Goal: Information Seeking & Learning: Find specific fact

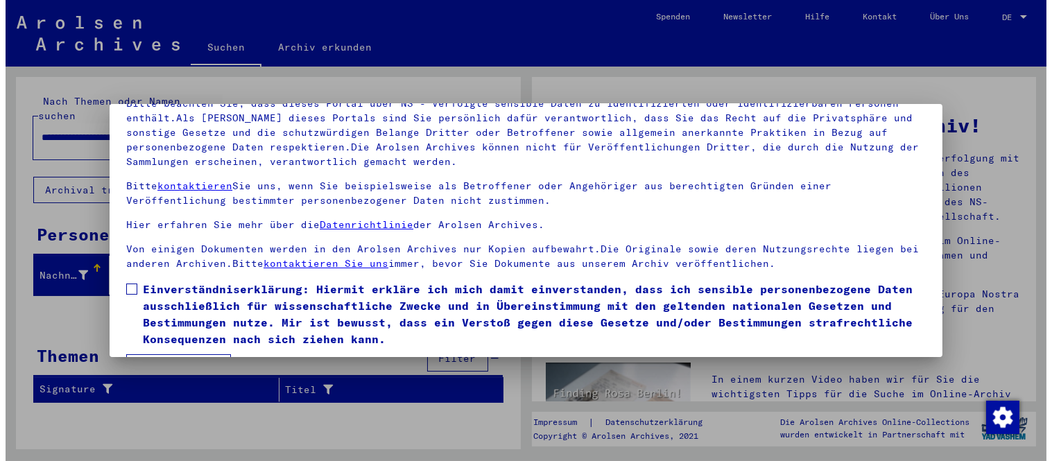
scroll to position [115, 0]
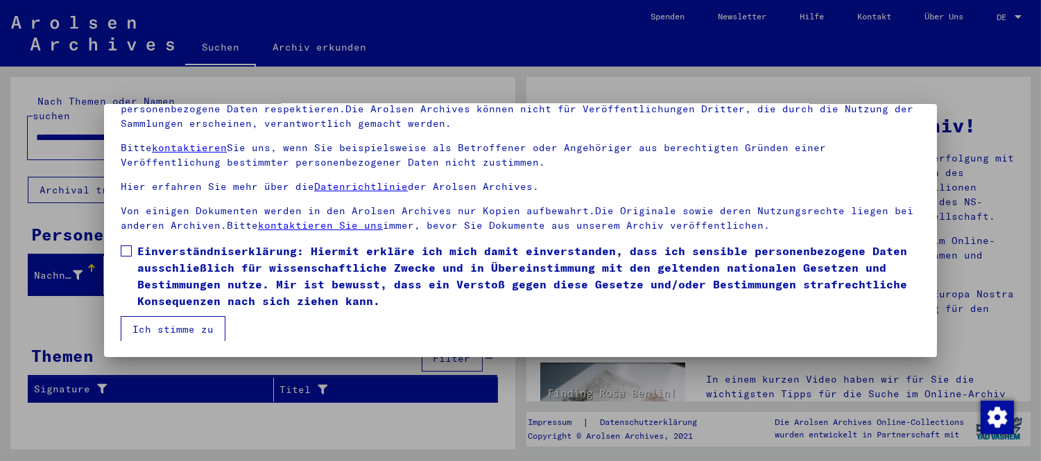
click at [121, 250] on span at bounding box center [126, 250] width 11 height 11
click at [162, 322] on button "Ich stimme zu" at bounding box center [173, 329] width 105 height 26
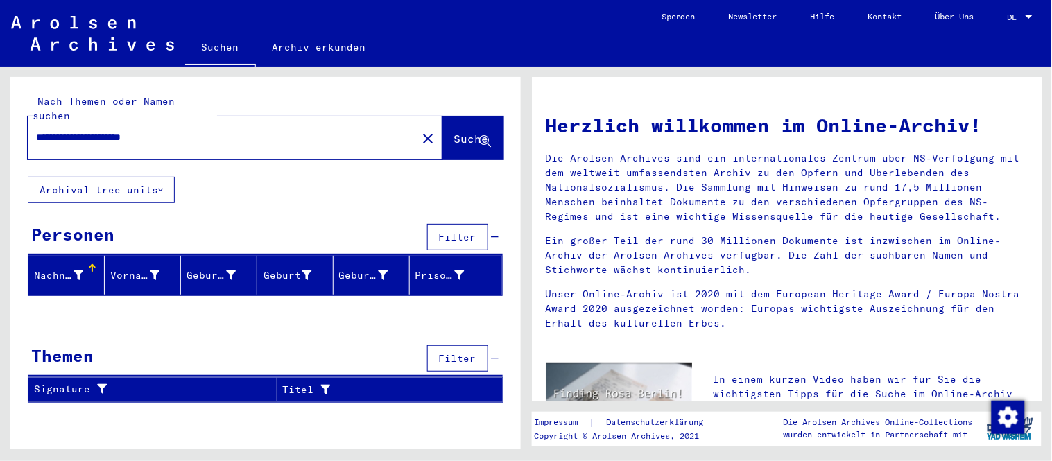
click at [220, 130] on input "**********" at bounding box center [218, 137] width 365 height 15
type input "**********"
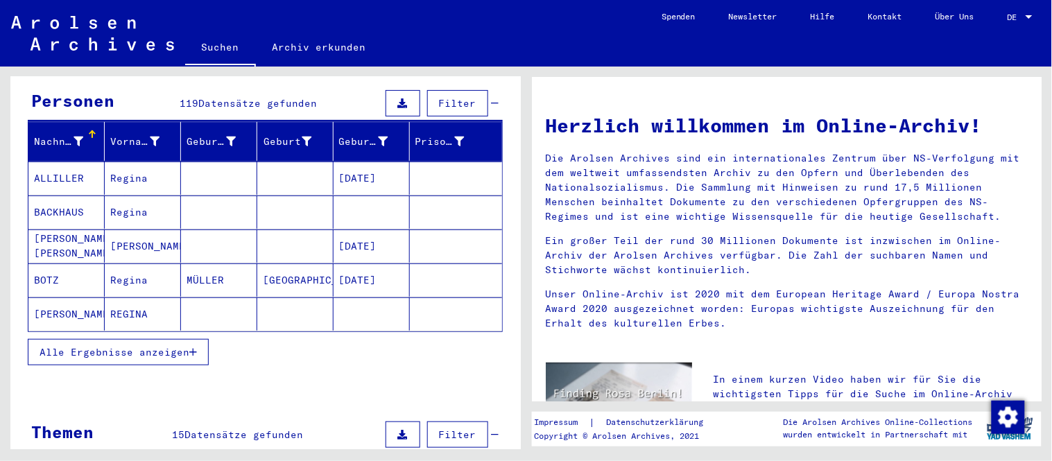
scroll to position [154, 0]
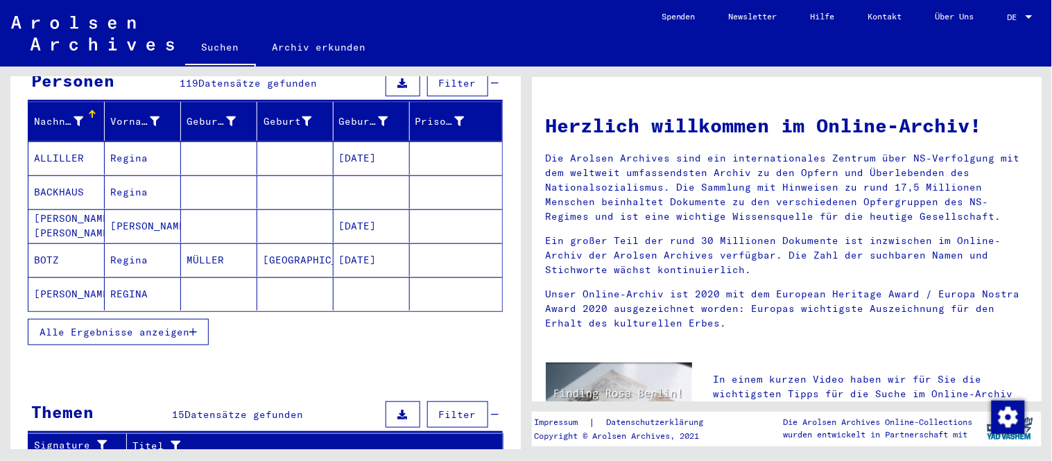
click at [132, 319] on button "Alle Ergebnisse anzeigen" at bounding box center [118, 332] width 181 height 26
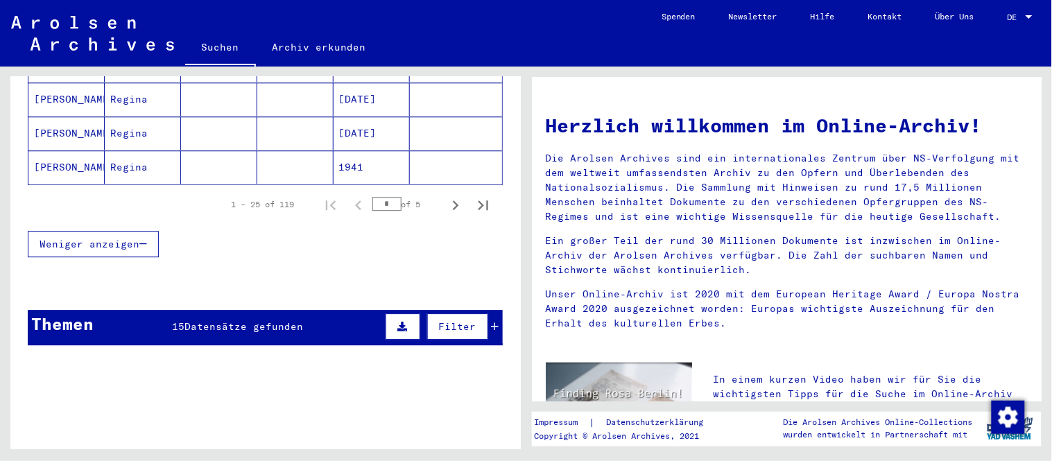
scroll to position [1001, 0]
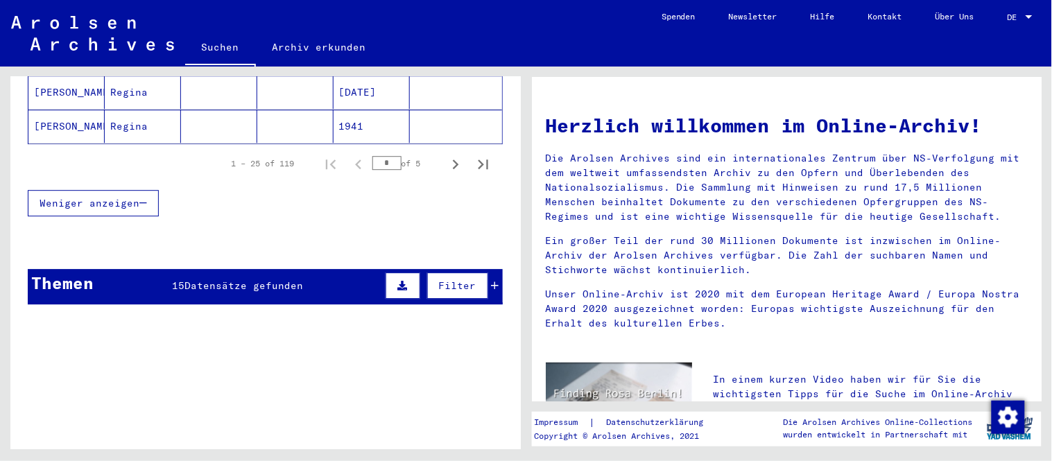
click at [267, 279] on span "Datensätze gefunden" at bounding box center [243, 285] width 119 height 12
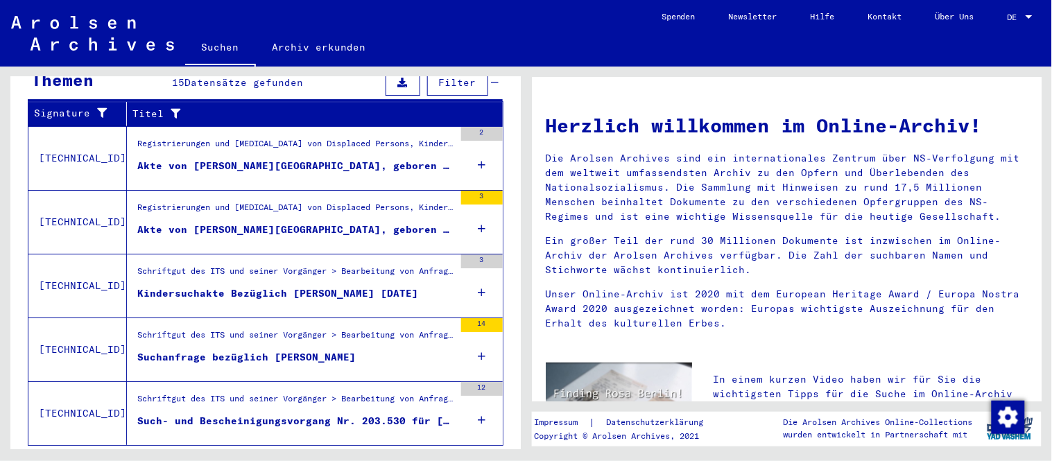
scroll to position [1228, 0]
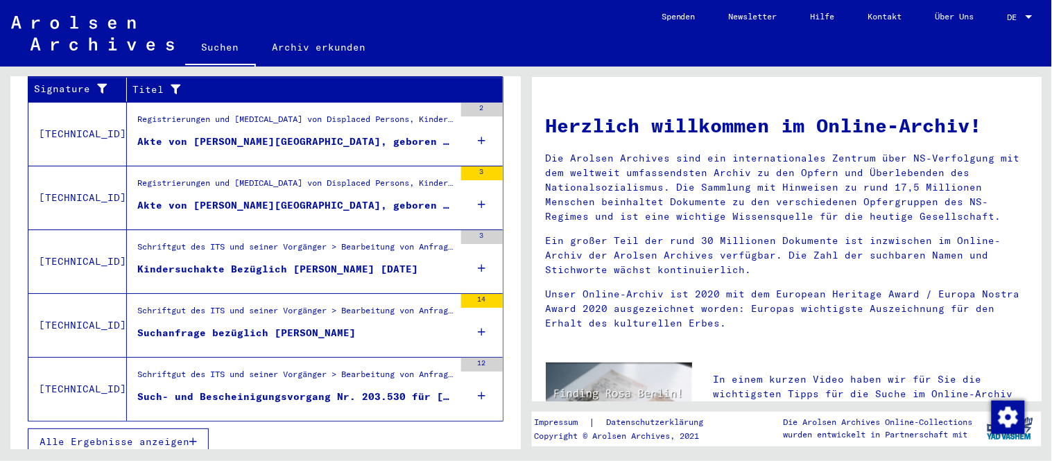
click at [141, 435] on span "Alle Ergebnisse anzeigen" at bounding box center [115, 441] width 150 height 12
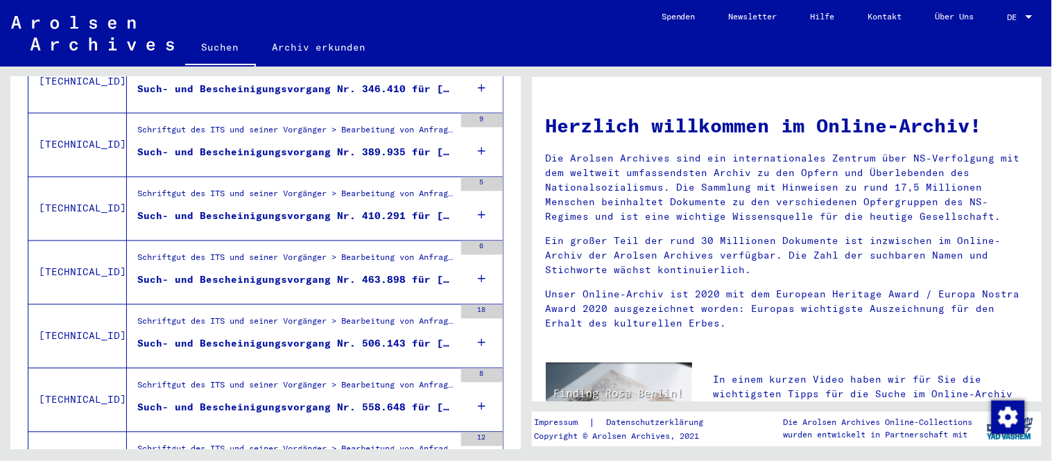
scroll to position [643, 0]
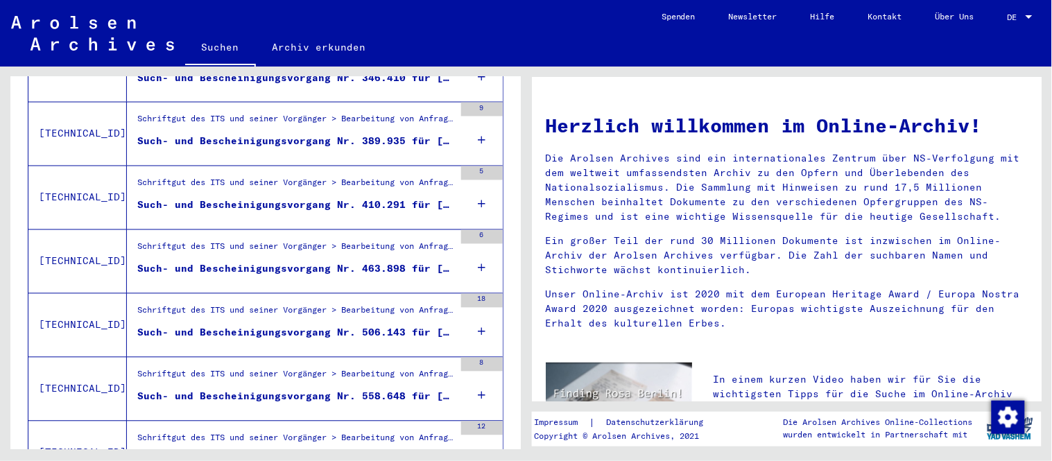
click at [286, 244] on div "Schriftgut des ITS und seiner Vorgänger > Bearbeitung von Anfragen > Fallbezoge…" at bounding box center [295, 250] width 317 height 19
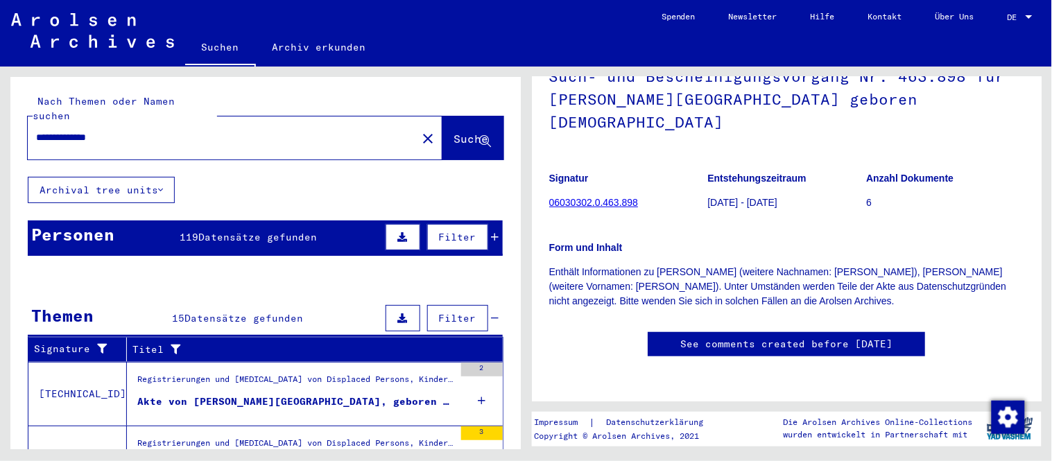
click at [320, 222] on div "Personen 119 Datensätze gefunden Filter" at bounding box center [265, 237] width 475 height 35
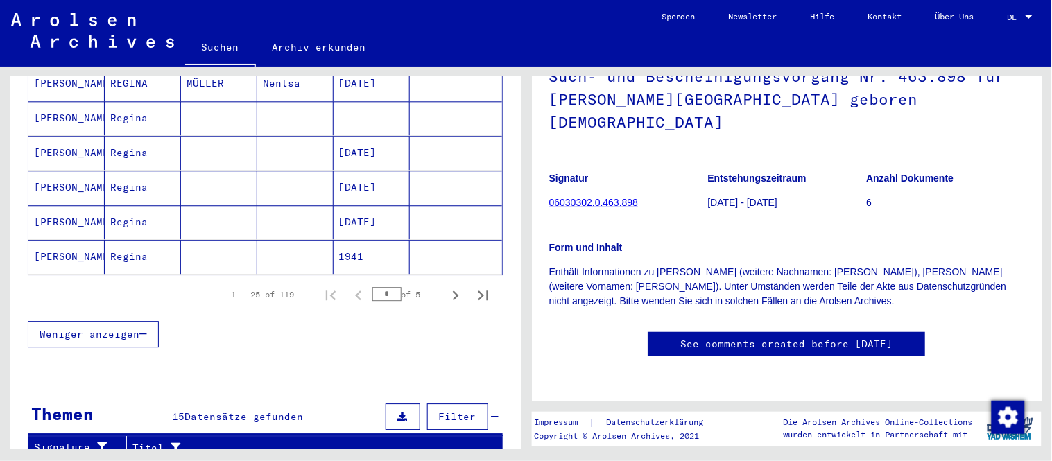
scroll to position [924, 0]
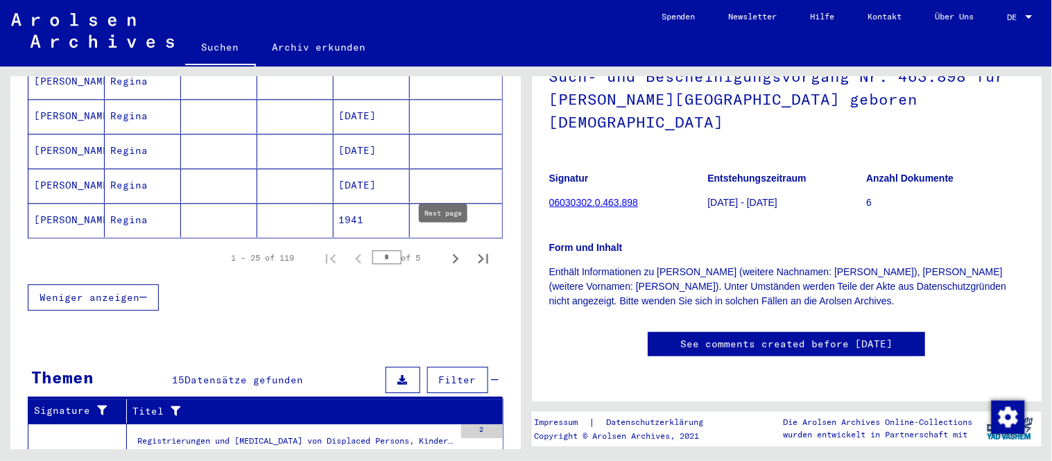
click at [449, 251] on icon "Next page" at bounding box center [455, 258] width 19 height 19
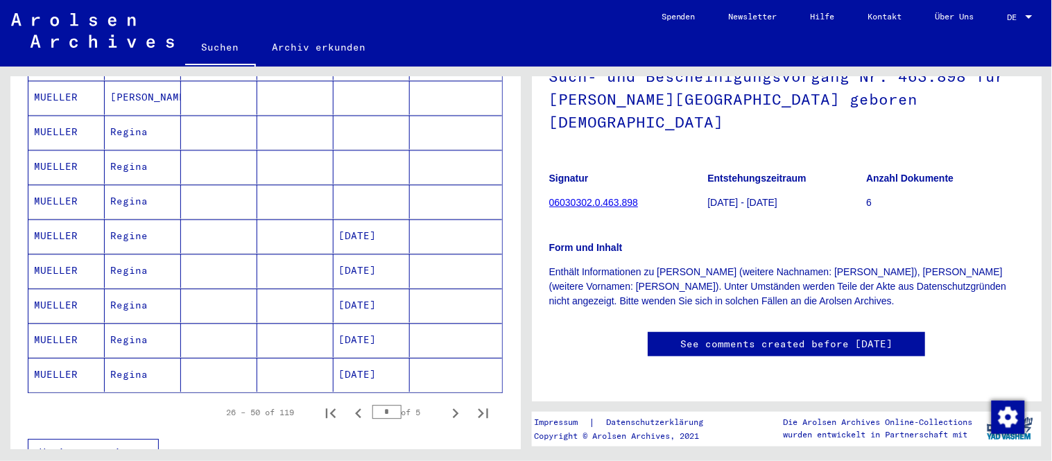
scroll to position [770, 0]
click at [449, 403] on icon "Next page" at bounding box center [455, 412] width 19 height 19
type input "*"
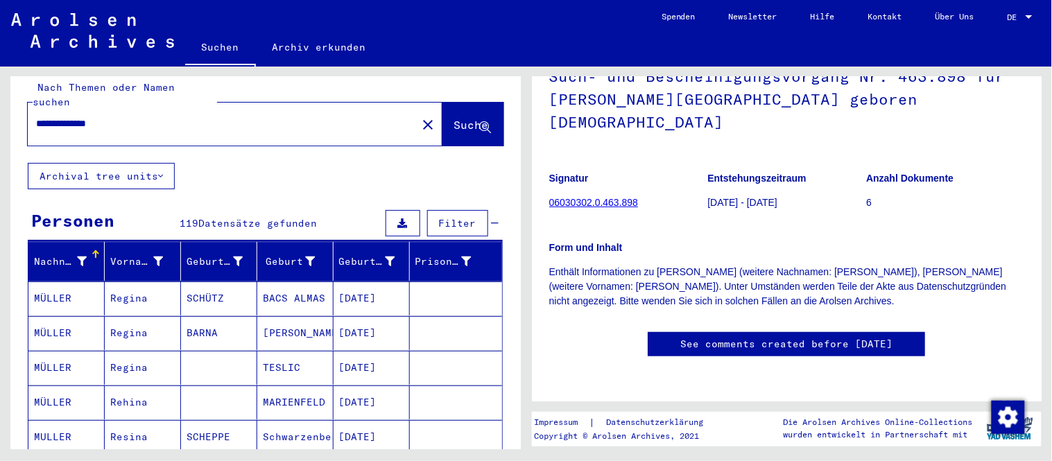
scroll to position [0, 0]
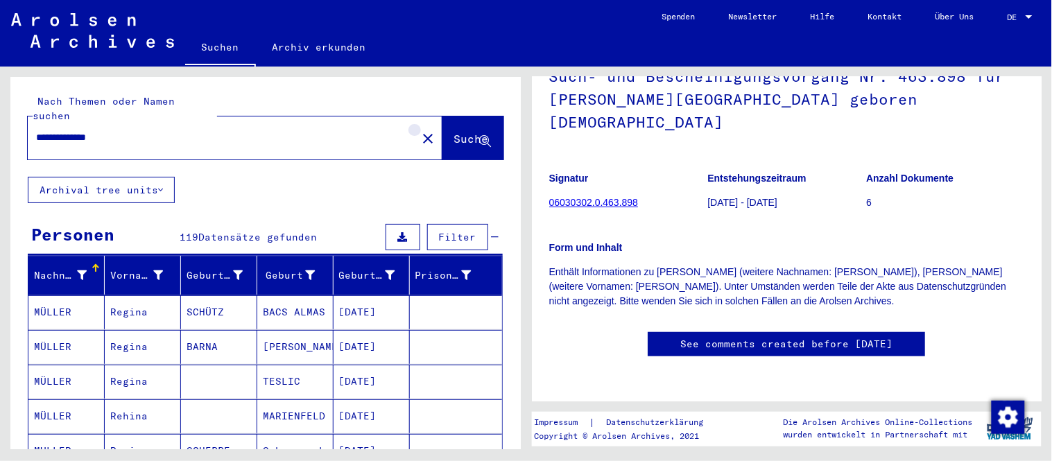
click at [420, 132] on mat-icon "close" at bounding box center [428, 138] width 17 height 17
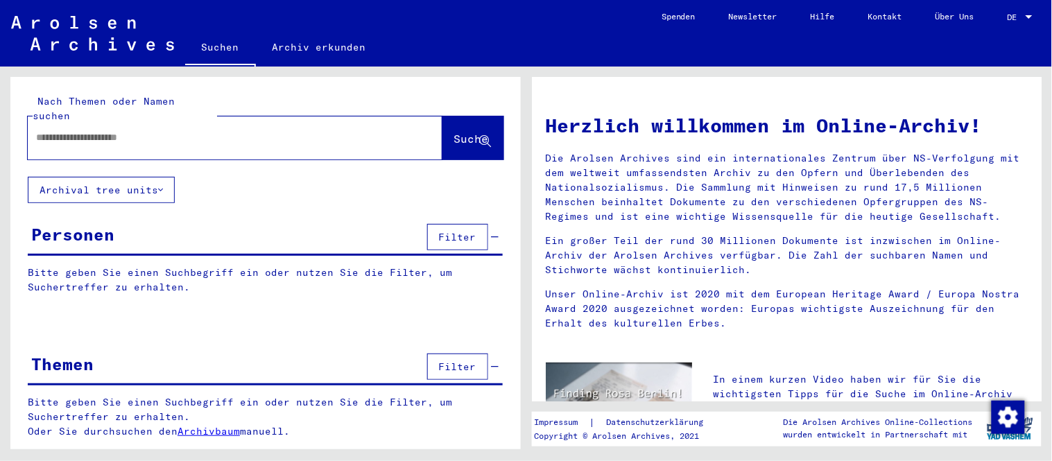
click at [306, 130] on input "text" at bounding box center [218, 137] width 365 height 15
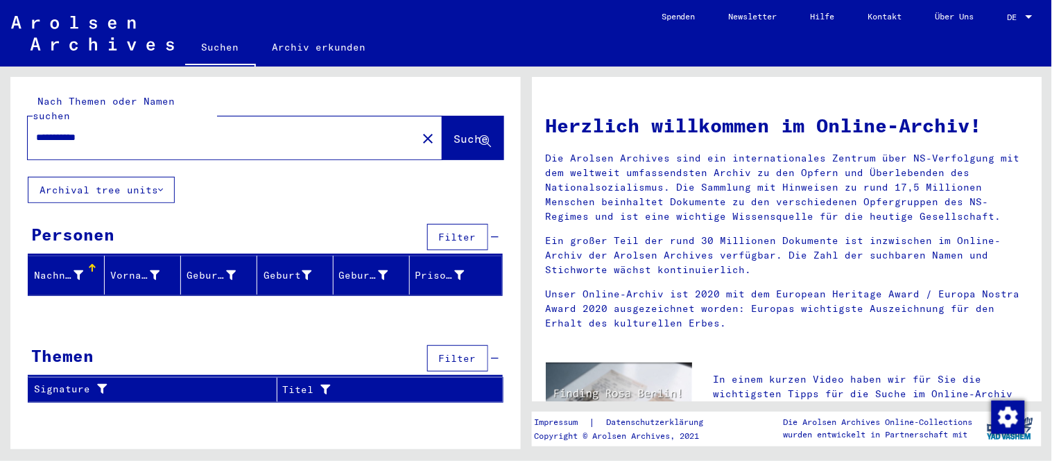
drag, startPoint x: 51, startPoint y: 125, endPoint x: 73, endPoint y: 105, distance: 29.9
click at [51, 130] on input "**********" at bounding box center [218, 137] width 365 height 15
type input "**********"
click at [464, 116] on button "Suche" at bounding box center [472, 137] width 61 height 43
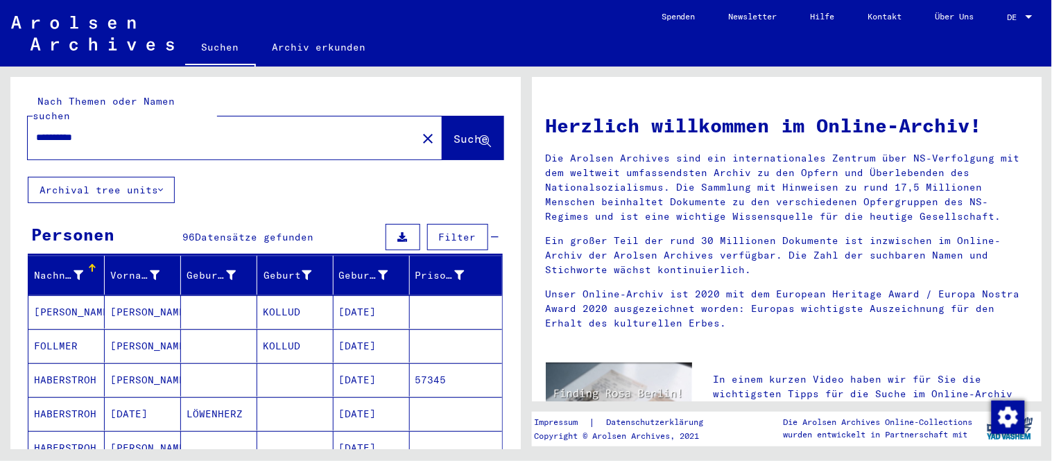
scroll to position [77, 0]
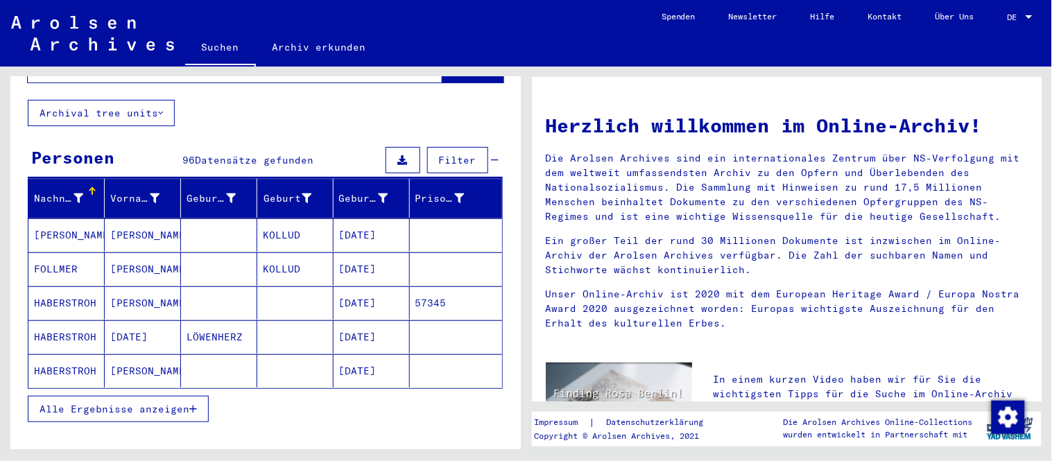
click at [103, 403] on span "Alle Ergebnisse anzeigen" at bounding box center [115, 409] width 150 height 12
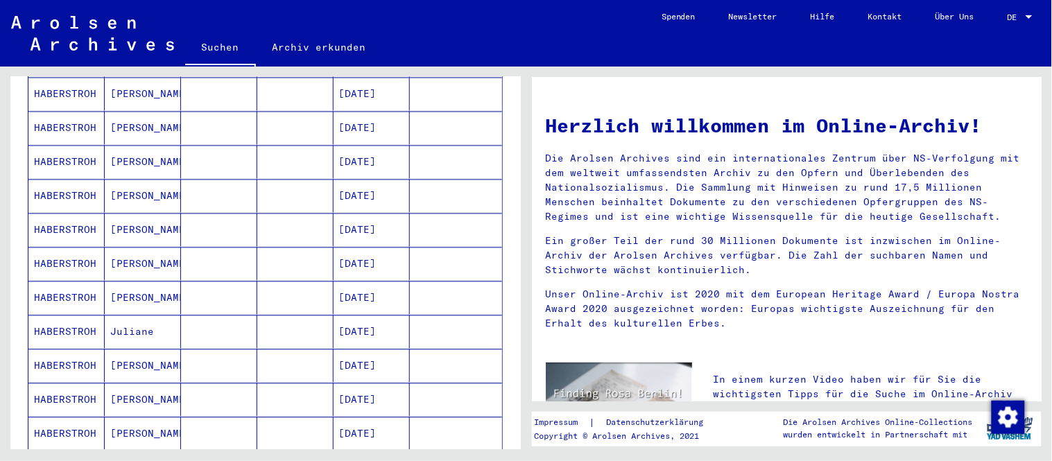
scroll to position [770, 0]
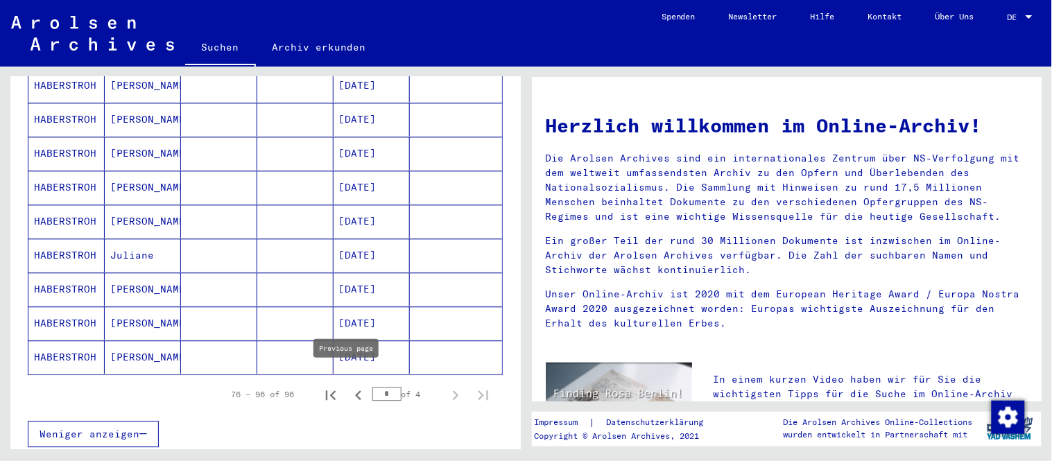
click at [349, 385] on icon "Previous page" at bounding box center [358, 394] width 19 height 19
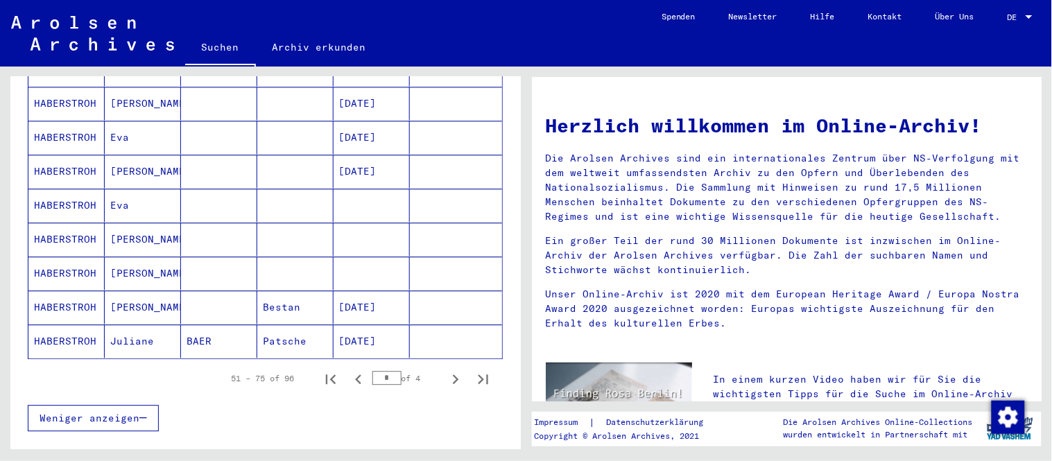
scroll to position [847, 0]
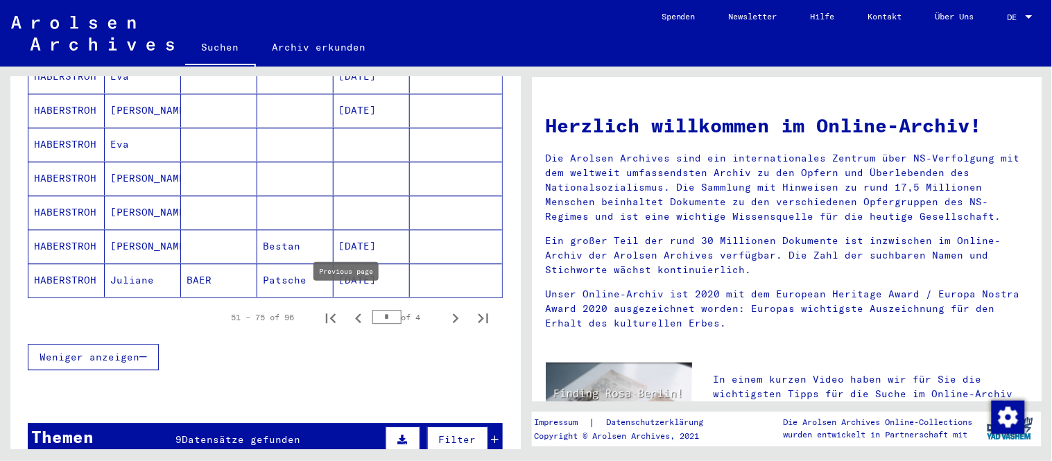
click at [349, 308] on icon "Previous page" at bounding box center [358, 317] width 19 height 19
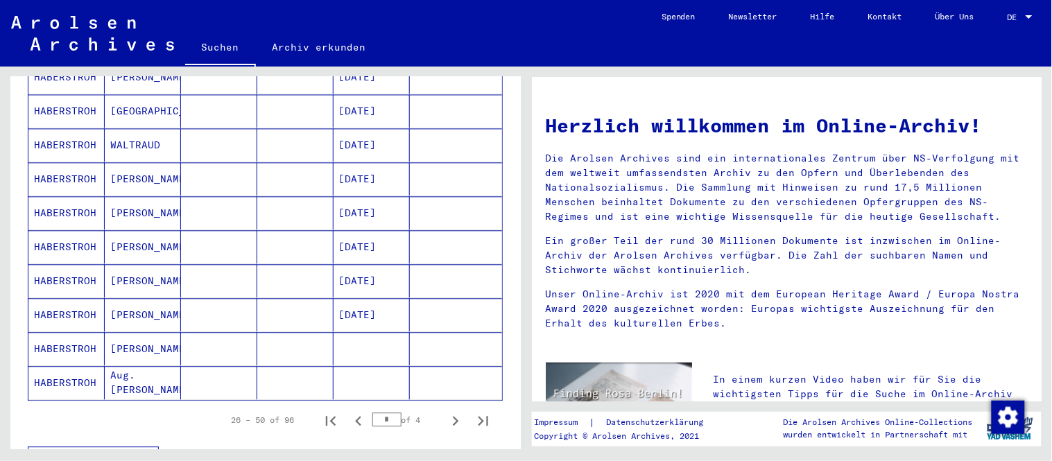
scroll to position [770, 0]
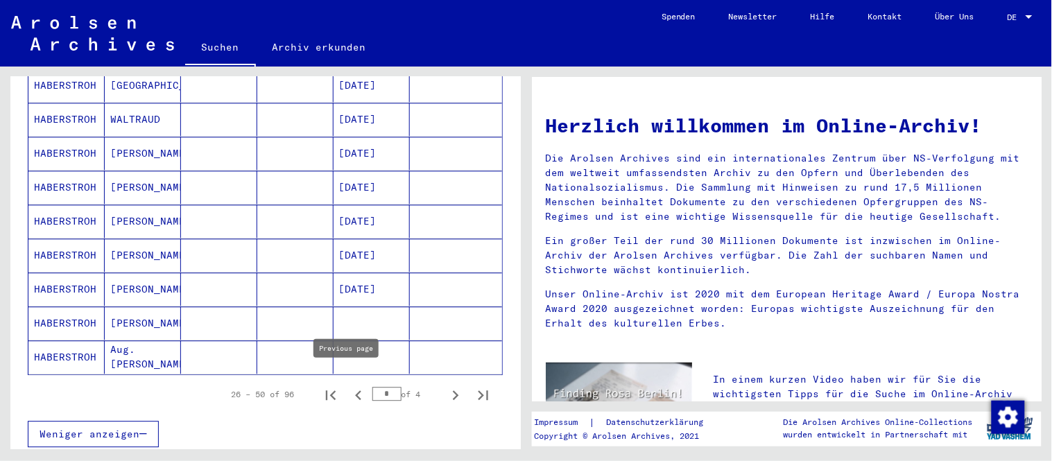
click at [349, 385] on icon "Previous page" at bounding box center [358, 394] width 19 height 19
type input "*"
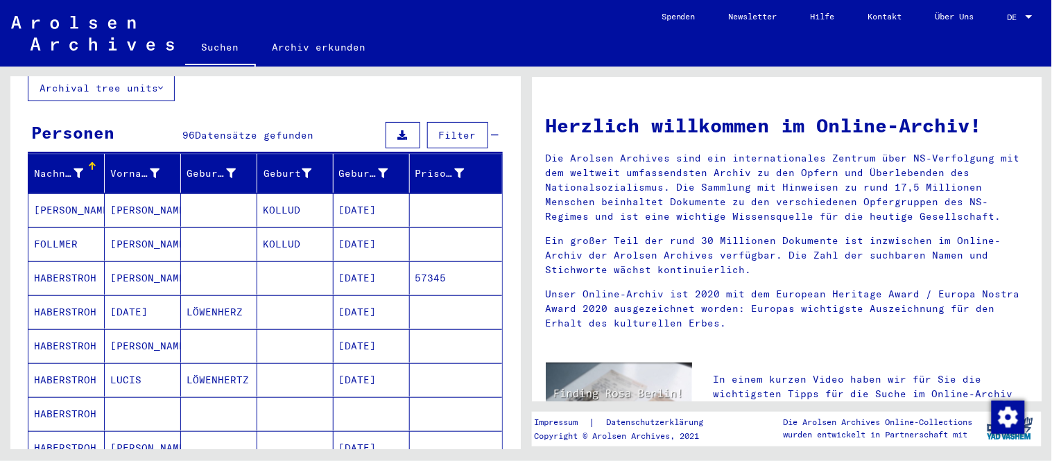
scroll to position [0, 0]
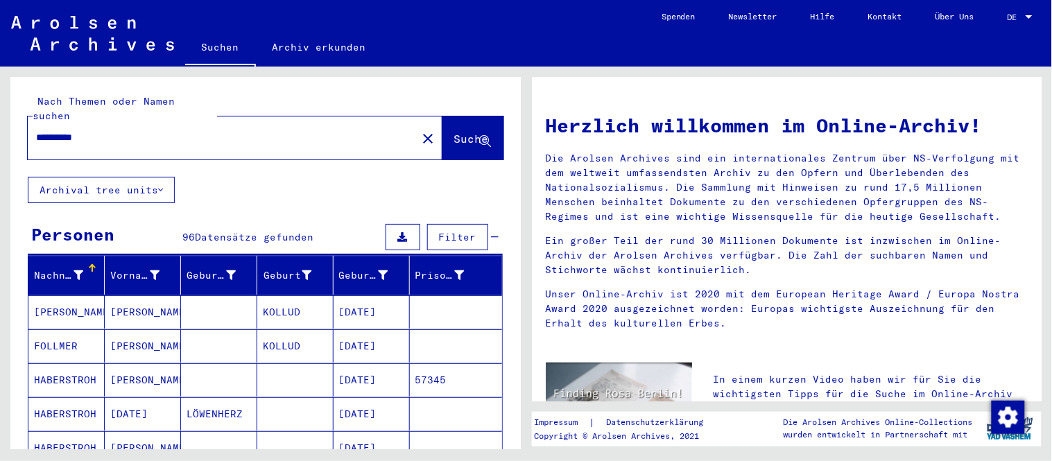
click at [195, 130] on input "**********" at bounding box center [218, 137] width 365 height 15
type input "**********"
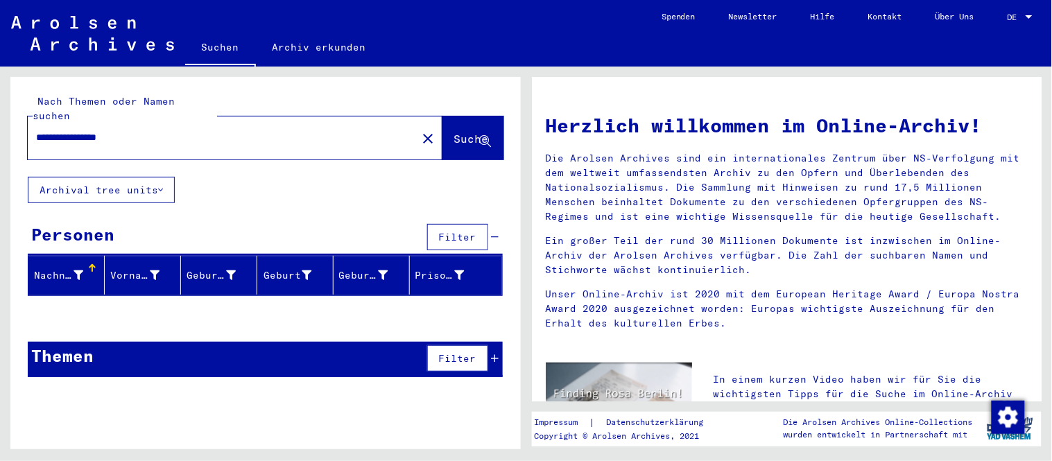
click at [150, 177] on button "Archival tree units" at bounding box center [101, 190] width 147 height 26
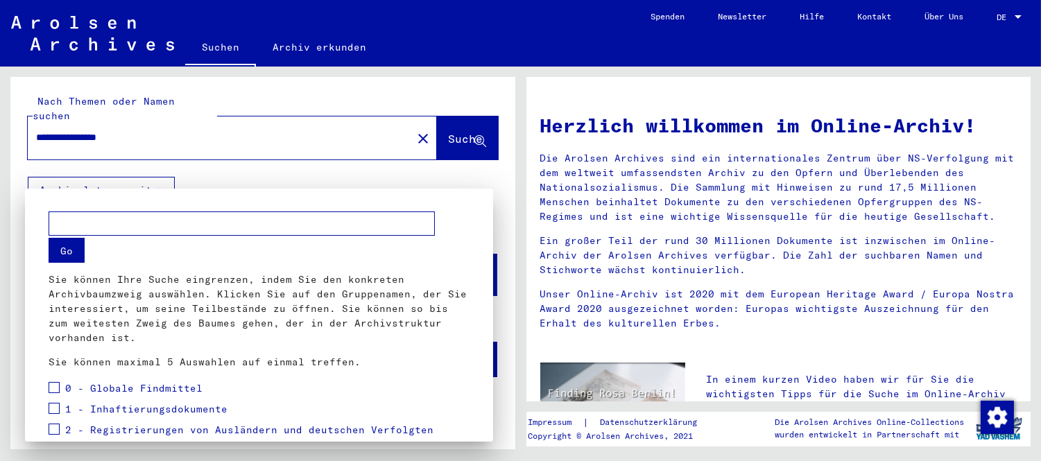
click at [149, 166] on div at bounding box center [520, 230] width 1041 height 461
click at [149, 177] on button "Archival tree units" at bounding box center [101, 190] width 147 height 26
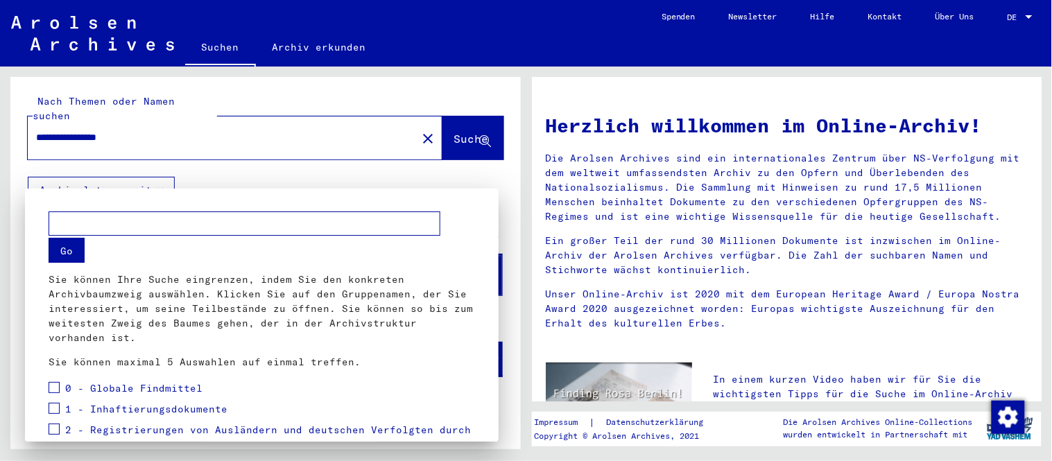
click at [229, 148] on div at bounding box center [526, 230] width 1052 height 461
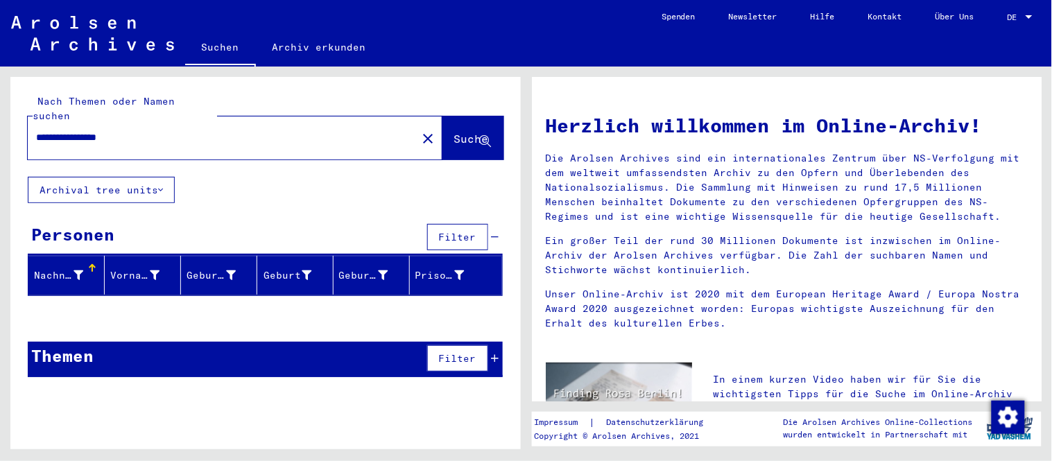
click at [462, 132] on span "Suche" at bounding box center [471, 139] width 35 height 14
click at [420, 130] on mat-icon "close" at bounding box center [428, 138] width 17 height 17
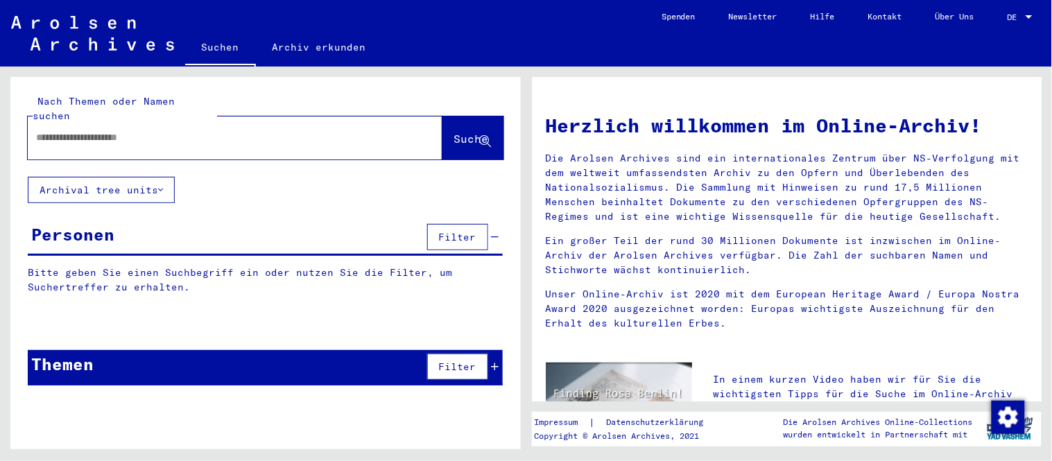
click at [354, 130] on input "text" at bounding box center [218, 137] width 365 height 15
type input "******"
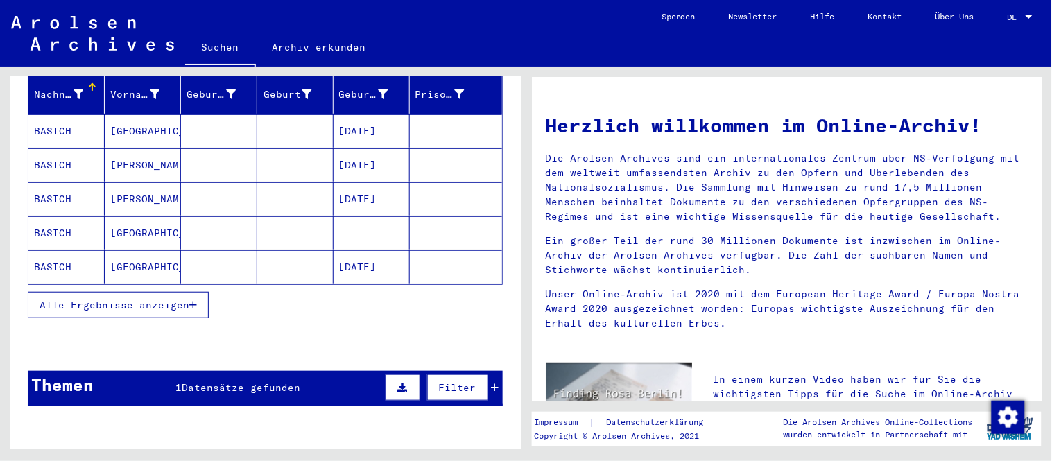
scroll to position [231, 0]
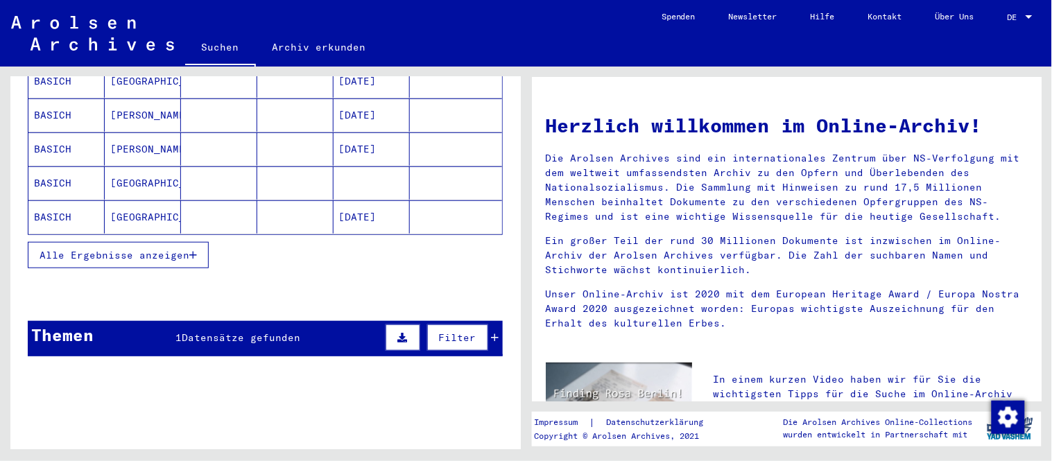
click at [191, 246] on button "Alle Ergebnisse anzeigen" at bounding box center [118, 255] width 181 height 26
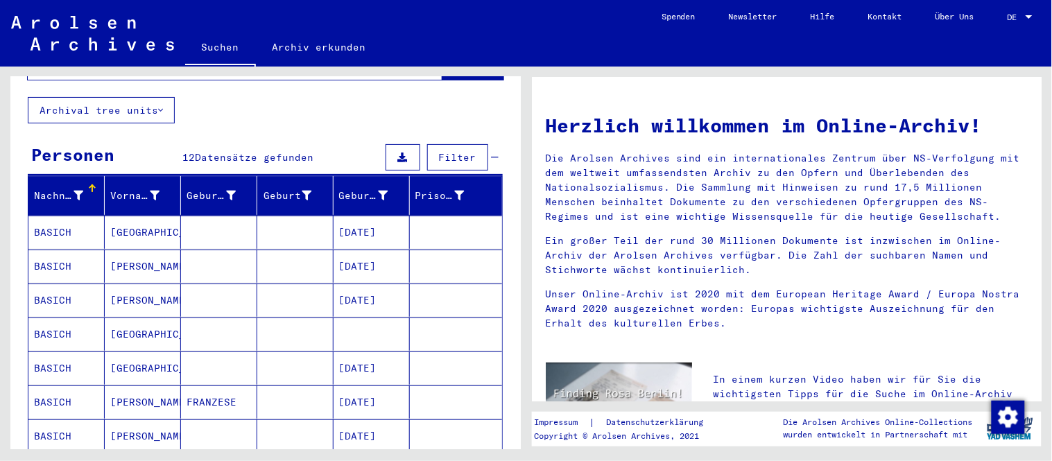
scroll to position [77, 0]
